Goal: Check status: Check status

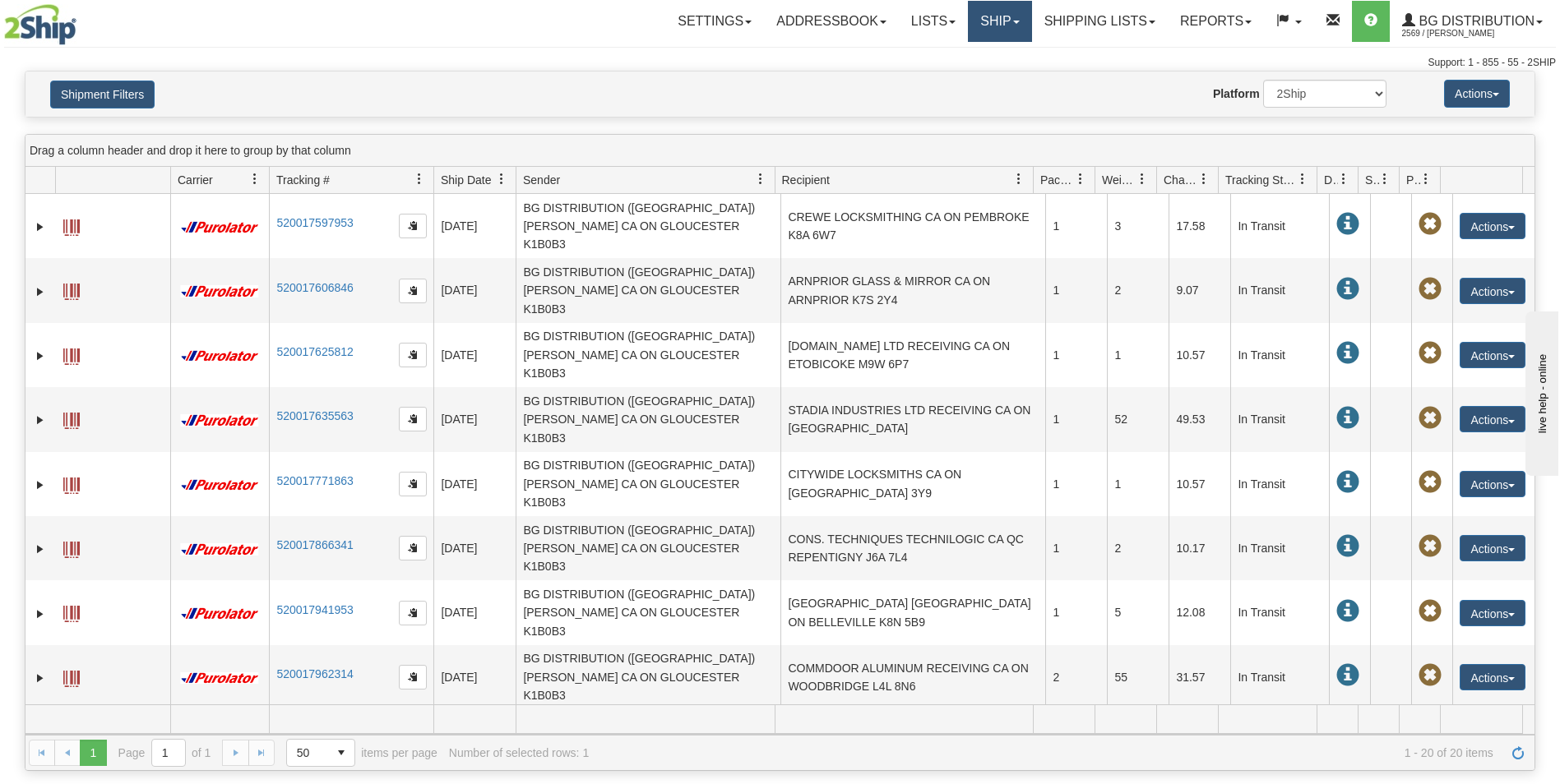
click at [992, 24] on link "Ship" at bounding box center [1000, 21] width 63 height 41
click at [1097, 26] on link "Shipping lists" at bounding box center [1100, 21] width 136 height 41
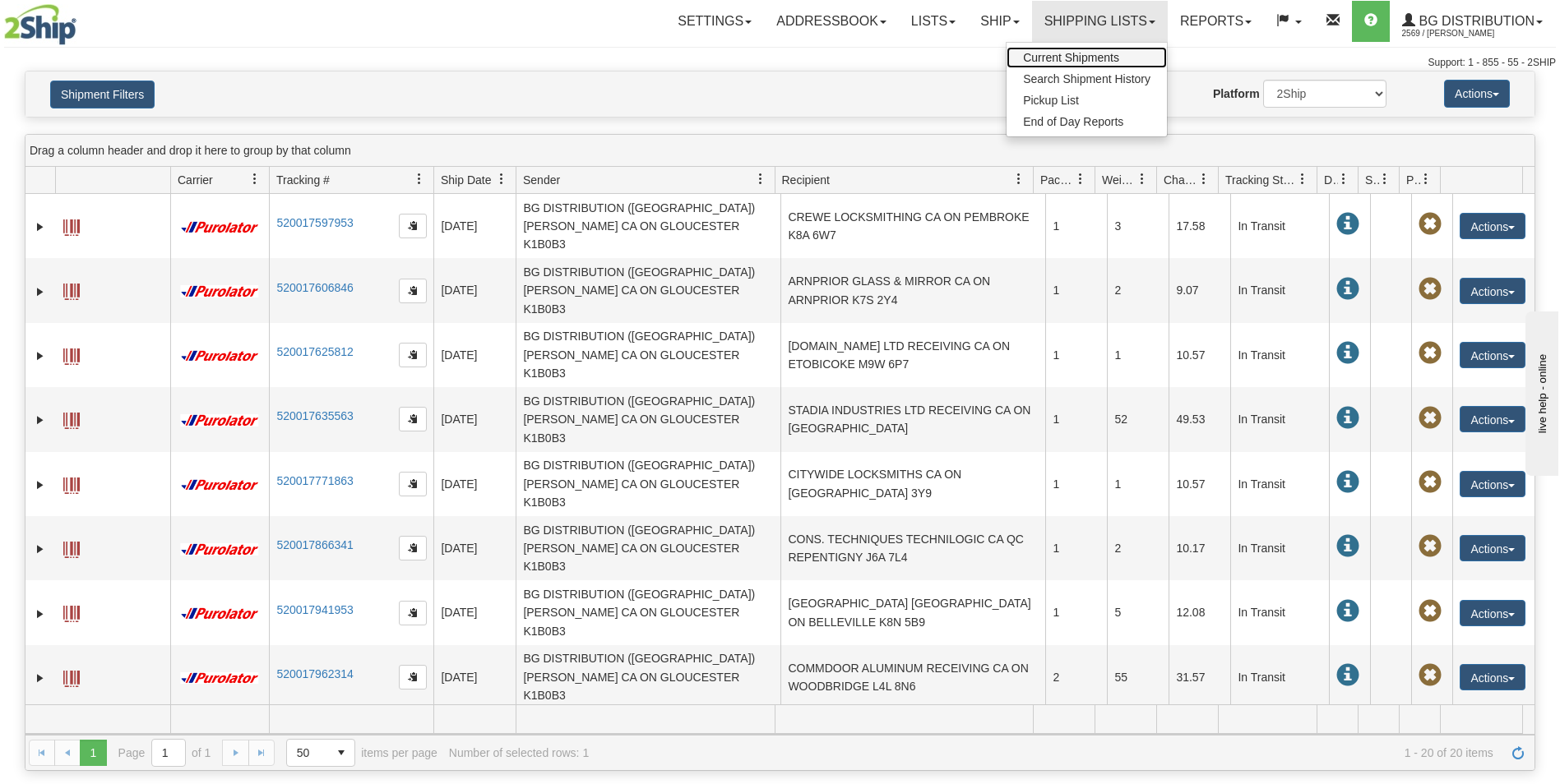
click at [1089, 55] on span "Current Shipments" at bounding box center [1071, 57] width 96 height 13
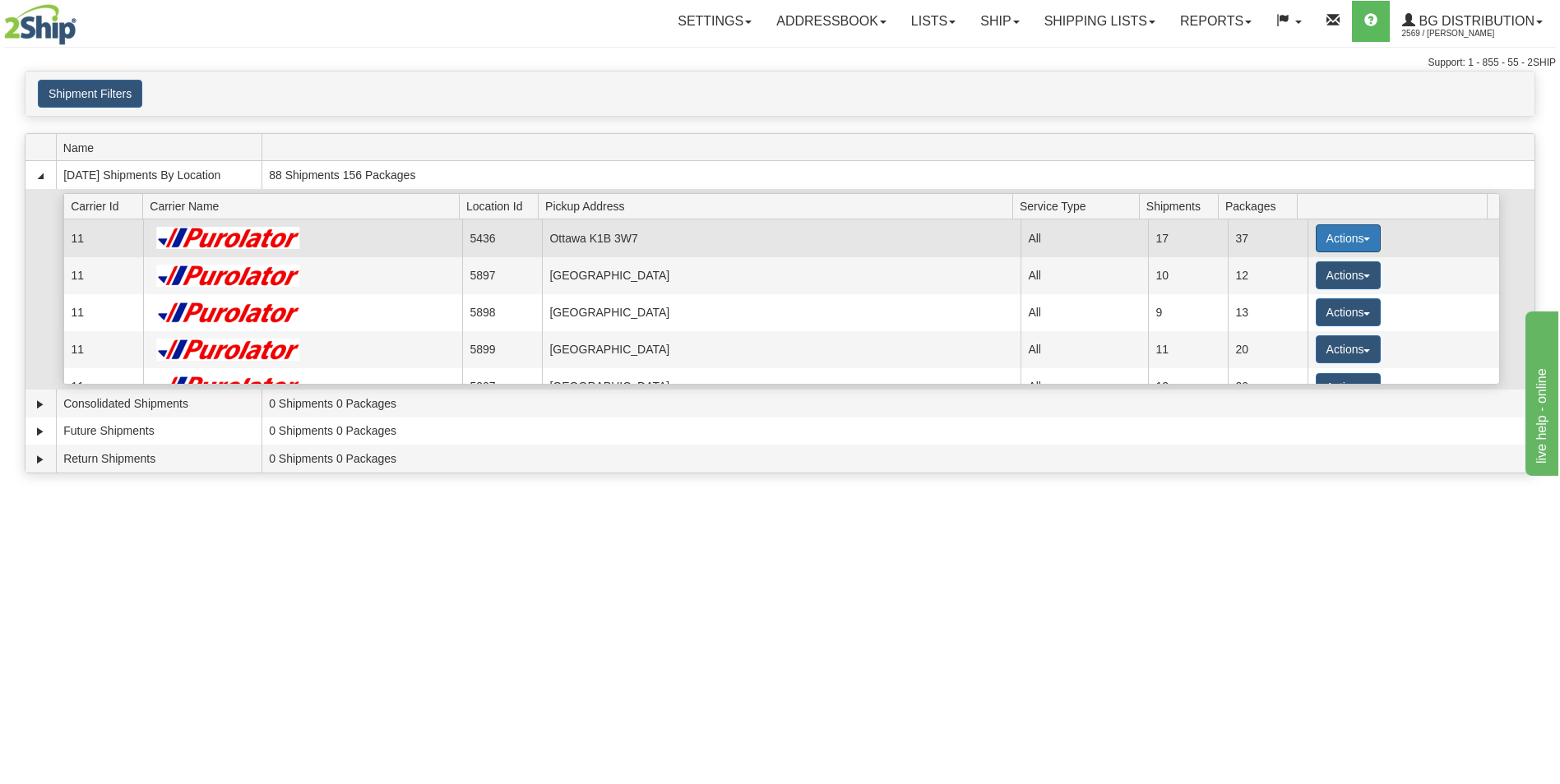
click at [1326, 238] on button "Actions" at bounding box center [1348, 237] width 66 height 28
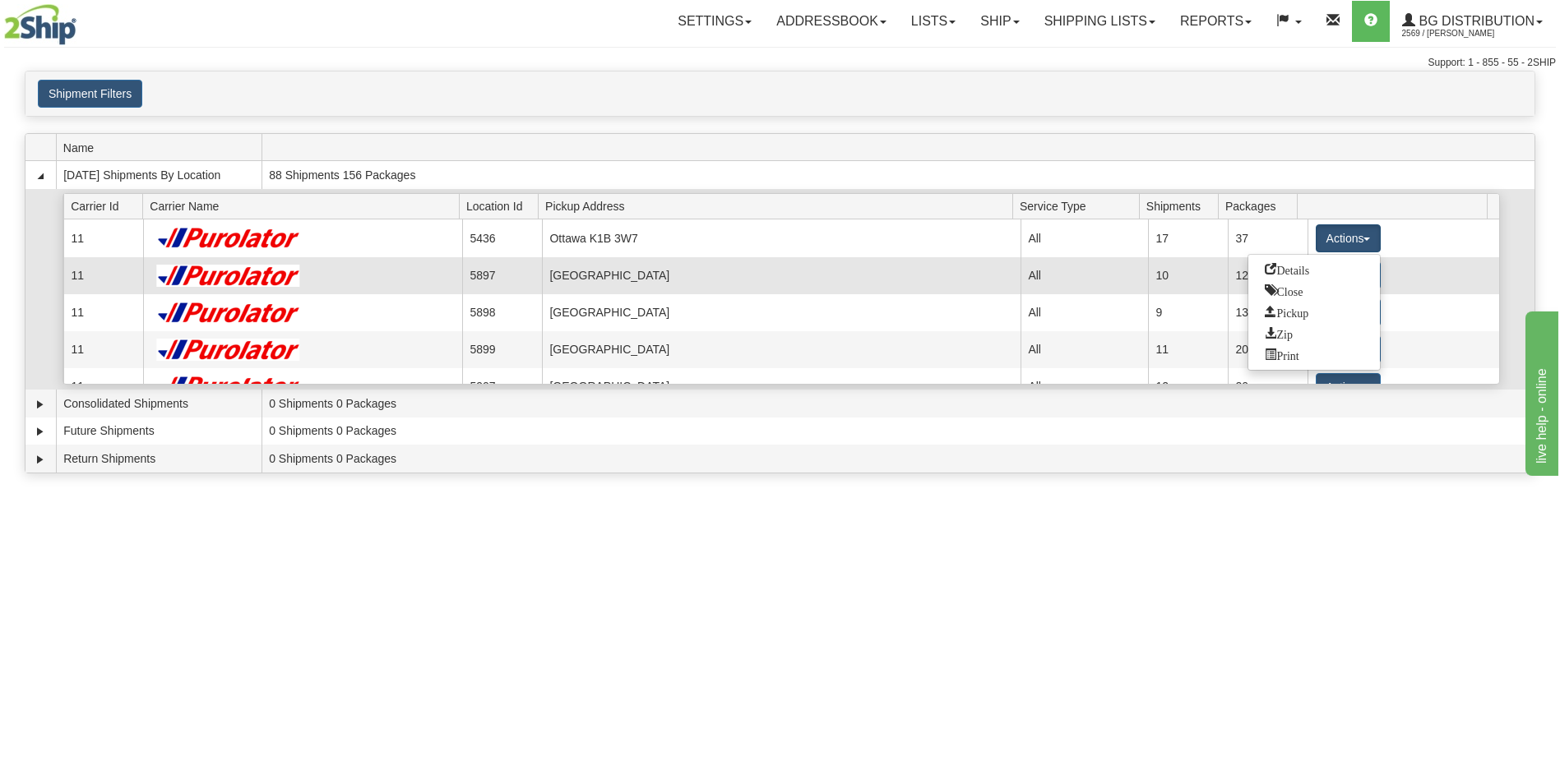
click at [1305, 265] on span "Details" at bounding box center [1287, 269] width 44 height 11
